Goal: Check status: Check status

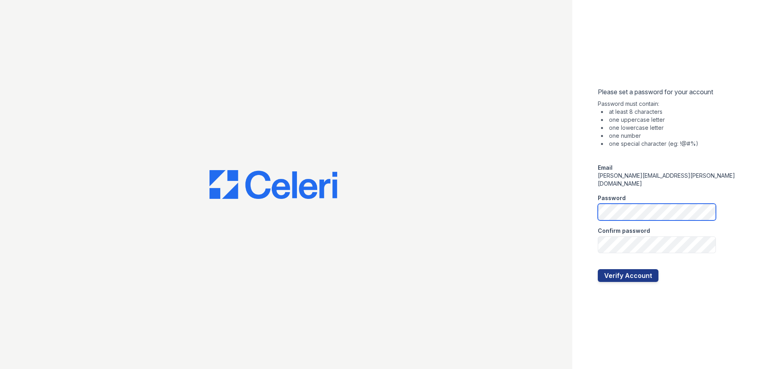
click at [644, 199] on form "Please set a password for your account Password must contain: at least 8 charac…" at bounding box center [668, 184] width 140 height 195
click at [644, 269] on button "Verify Account" at bounding box center [628, 275] width 61 height 13
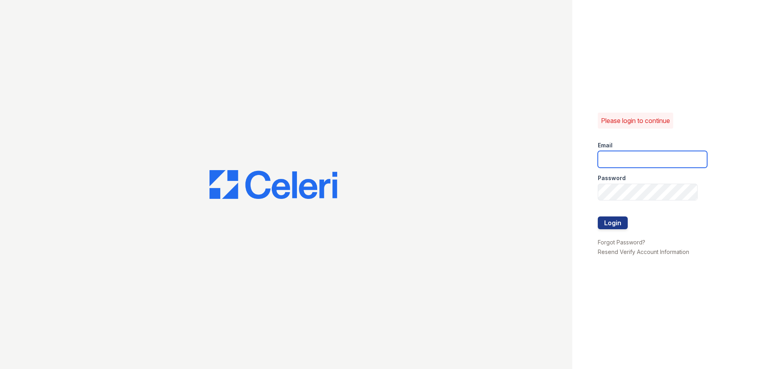
click at [631, 156] on input "email" at bounding box center [652, 159] width 109 height 17
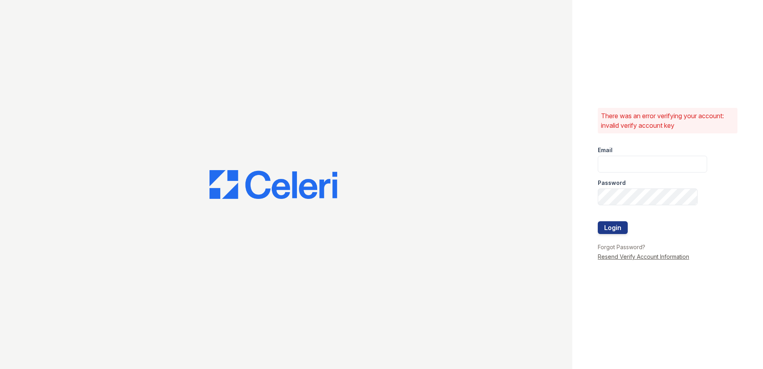
click at [639, 255] on link "Resend Verify Account Information" at bounding box center [643, 256] width 91 height 7
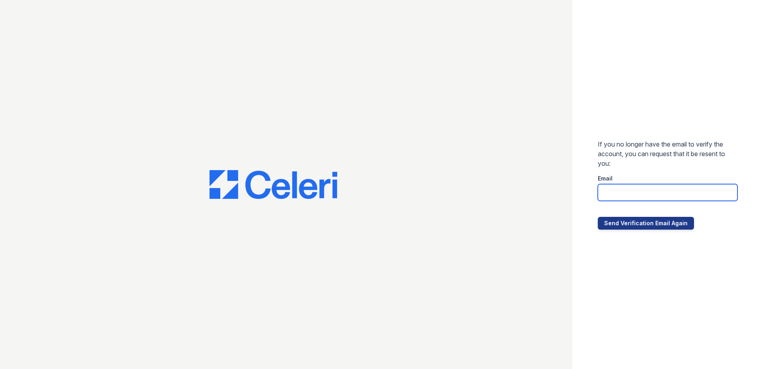
click at [646, 196] on input "email" at bounding box center [668, 192] width 140 height 17
type input "theresa.johnson@trinity-pm.com"
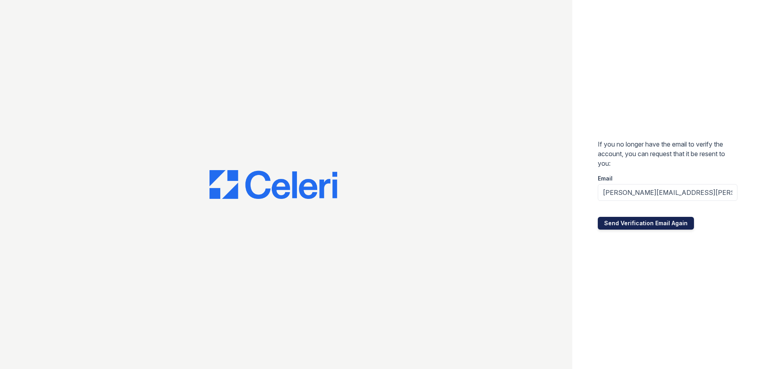
click at [650, 224] on button "Send Verification Email Again" at bounding box center [646, 223] width 96 height 13
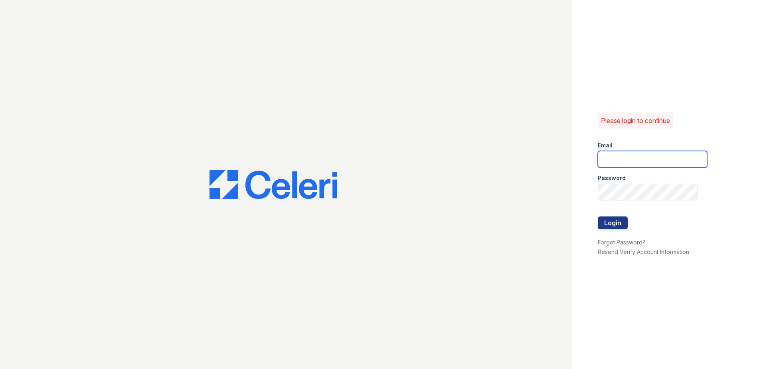
click at [602, 155] on input "email" at bounding box center [652, 159] width 109 height 17
type input "[PERSON_NAME][EMAIL_ADDRESS][PERSON_NAME][DOMAIN_NAME]"
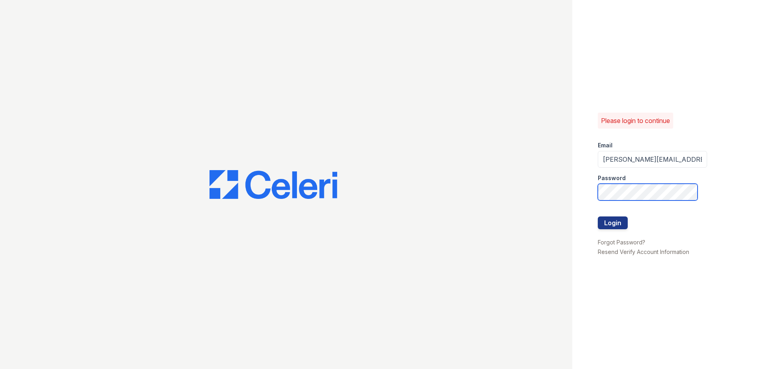
click at [598, 216] on button "Login" at bounding box center [613, 222] width 30 height 13
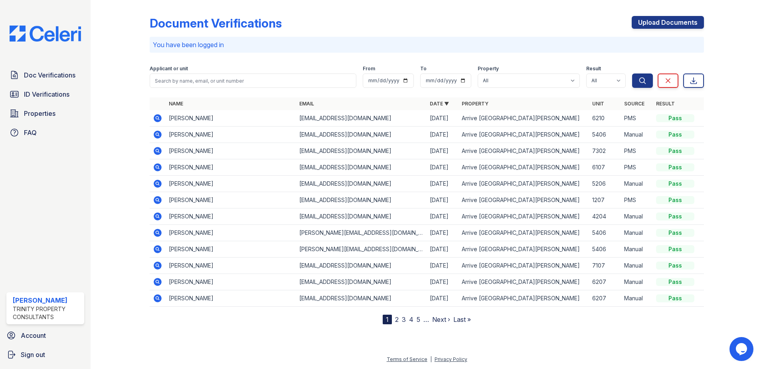
click at [180, 118] on td "Zhenyuan Zheng" at bounding box center [231, 118] width 130 height 16
click at [159, 117] on icon at bounding box center [158, 118] width 8 height 8
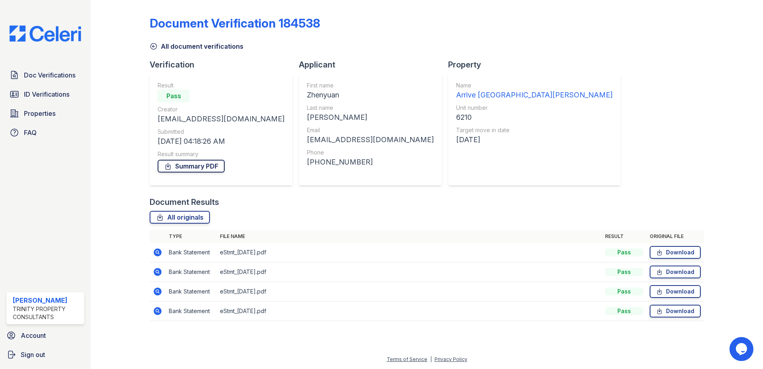
click at [214, 170] on link "Summary PDF" at bounding box center [191, 166] width 67 height 13
click at [161, 253] on icon at bounding box center [158, 252] width 8 height 8
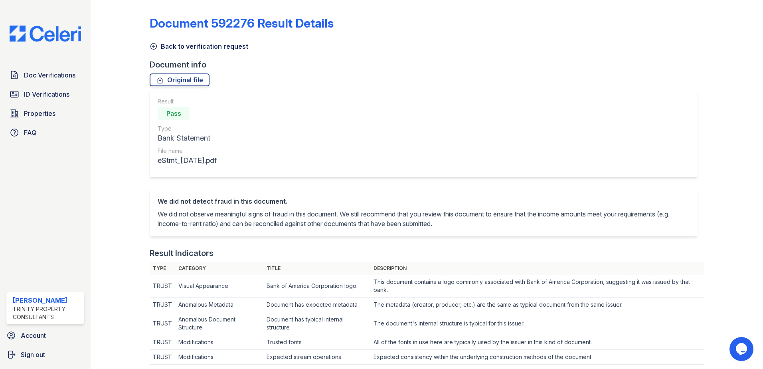
click at [152, 45] on icon at bounding box center [154, 46] width 8 height 8
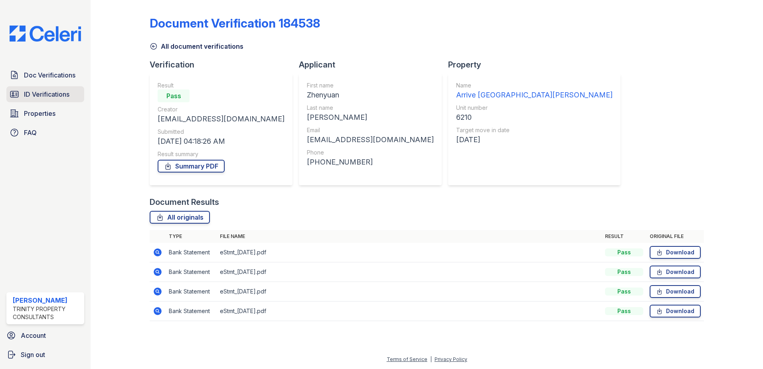
click at [65, 94] on span "ID Verifications" at bounding box center [46, 94] width 45 height 10
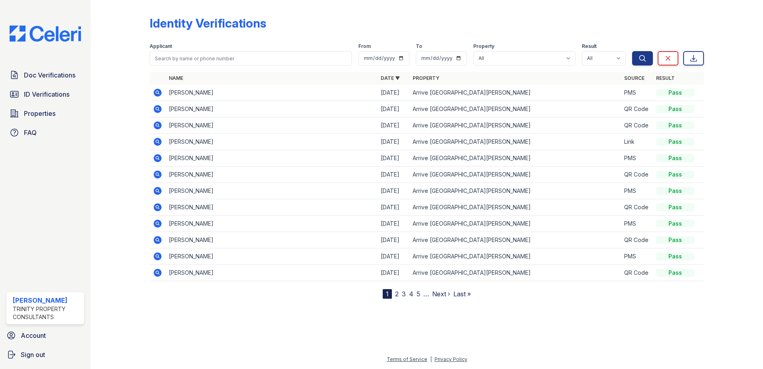
click at [156, 91] on icon at bounding box center [158, 93] width 8 height 8
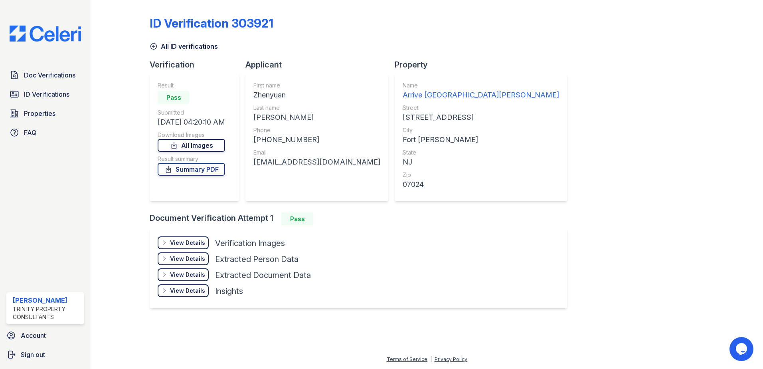
click at [203, 146] on link "All Images" at bounding box center [191, 145] width 67 height 13
click at [195, 244] on div "View Details" at bounding box center [187, 243] width 35 height 8
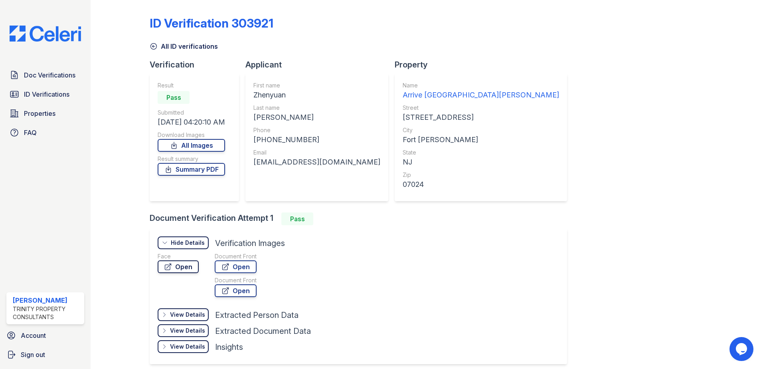
click at [170, 266] on icon at bounding box center [168, 267] width 8 height 8
click at [237, 268] on link "Open" at bounding box center [236, 266] width 42 height 13
